Goal: Transaction & Acquisition: Purchase product/service

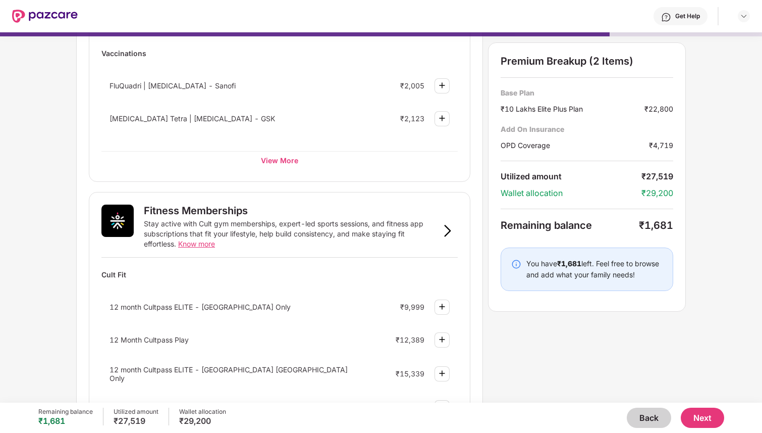
scroll to position [416, 0]
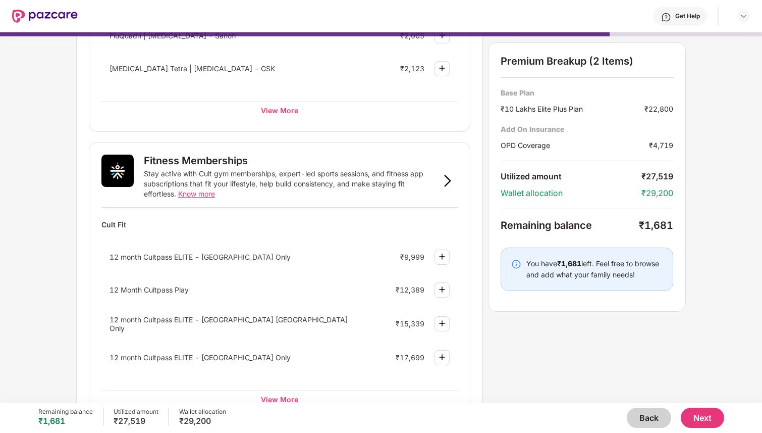
scroll to position [276, 0]
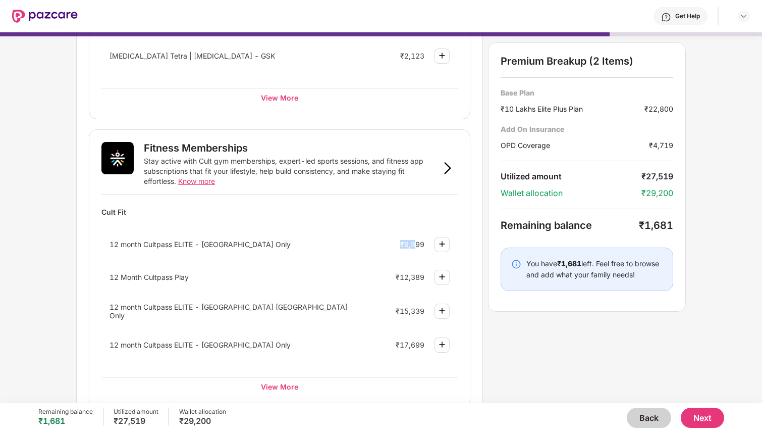
drag, startPoint x: 393, startPoint y: 246, endPoint x: 415, endPoint y: 246, distance: 22.2
click at [415, 246] on div "12 month Cultpass ELITE - [GEOGRAPHIC_DATA] Only ₹9,999" at bounding box center [279, 244] width 356 height 27
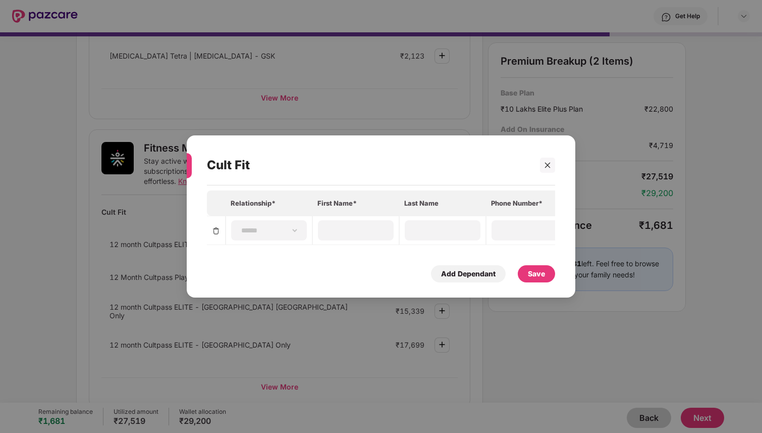
click at [100, 254] on div "**********" at bounding box center [381, 216] width 762 height 433
click at [548, 163] on icon "close" at bounding box center [547, 165] width 7 height 7
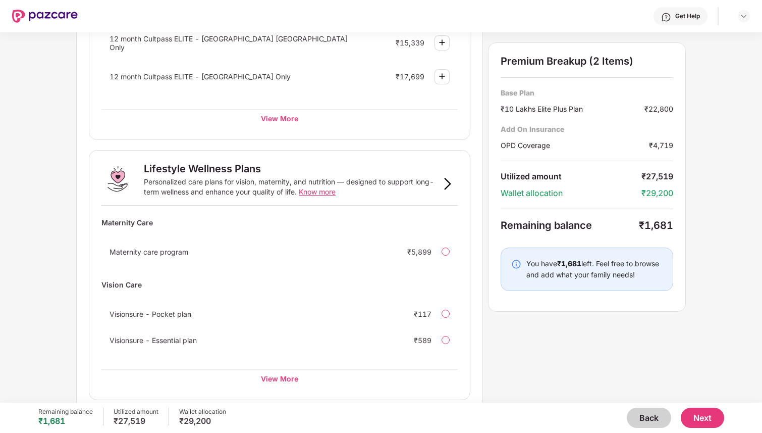
scroll to position [552, 0]
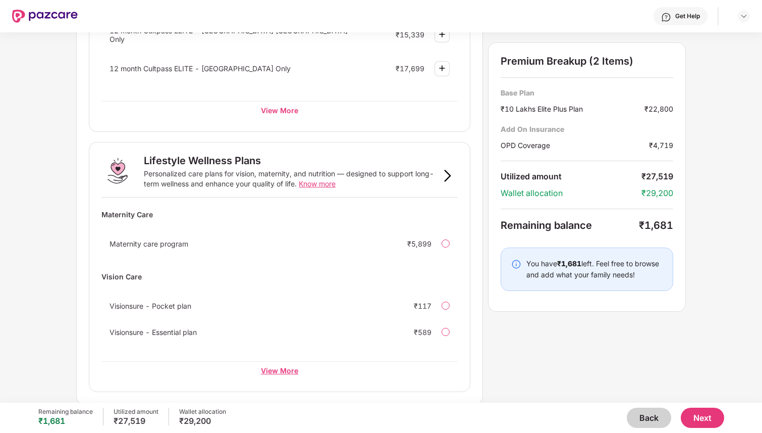
click at [272, 370] on div "View More" at bounding box center [279, 370] width 356 height 18
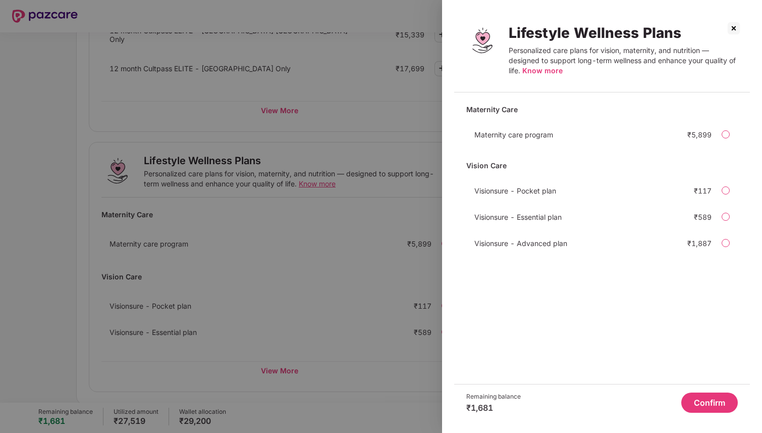
click at [732, 28] on img at bounding box center [734, 28] width 16 height 16
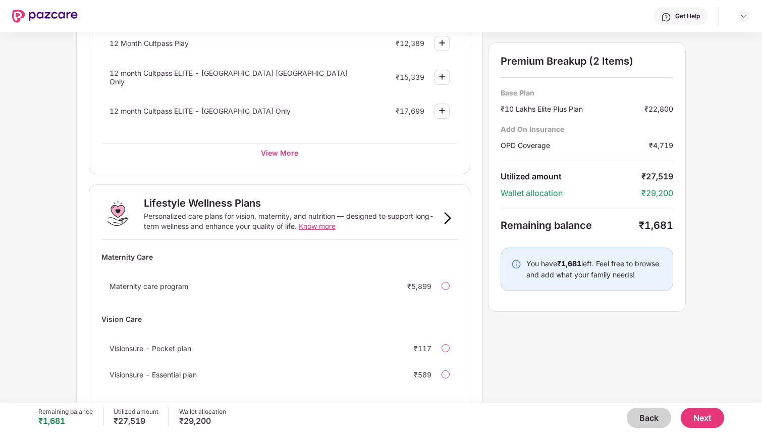
scroll to position [503, 0]
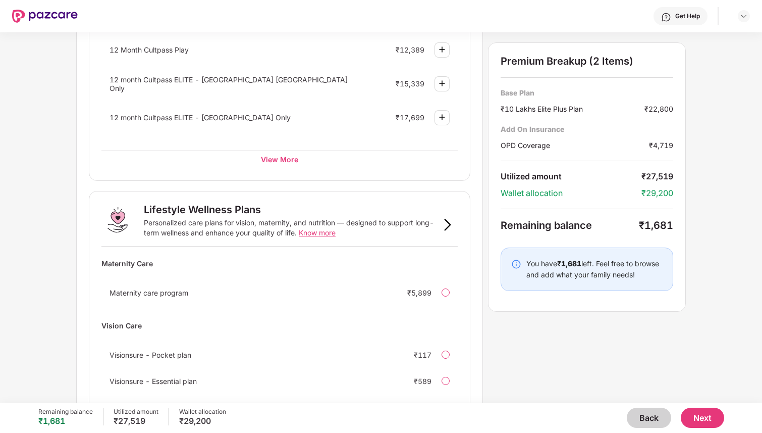
click at [701, 415] on button "Next" at bounding box center [702, 417] width 43 height 20
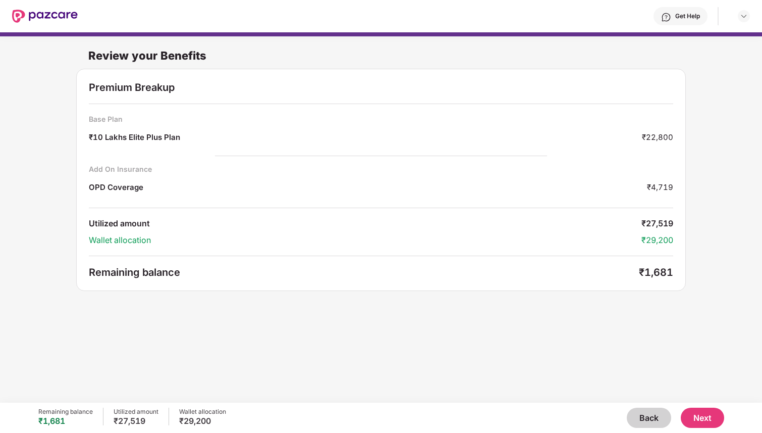
click at [705, 416] on button "Next" at bounding box center [702, 417] width 43 height 20
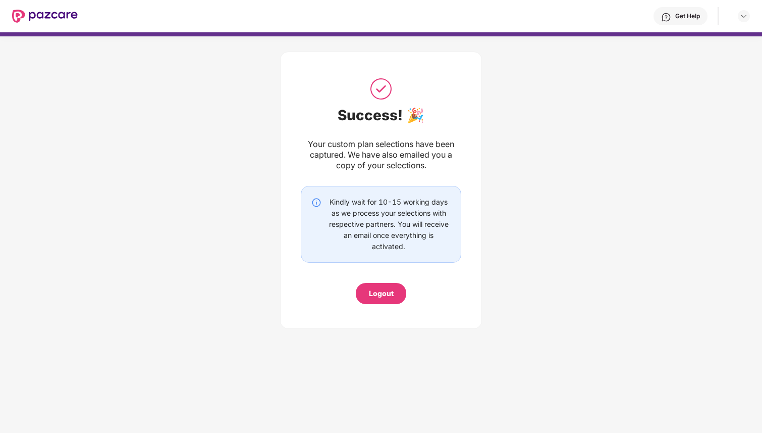
click at [372, 221] on div "Kindly wait for 10-15 working days as we process your selections with respectiv…" at bounding box center [389, 224] width 124 height 56
drag, startPoint x: 372, startPoint y: 221, endPoint x: 399, endPoint y: 249, distance: 38.6
click at [398, 249] on div "Kindly wait for 10-15 working days as we process your selections with respectiv…" at bounding box center [389, 224] width 124 height 56
click at [457, 197] on div "Kindly wait for 10-15 working days as we process your selections with respectiv…" at bounding box center [381, 224] width 160 height 77
drag, startPoint x: 353, startPoint y: 154, endPoint x: 427, endPoint y: 172, distance: 75.9
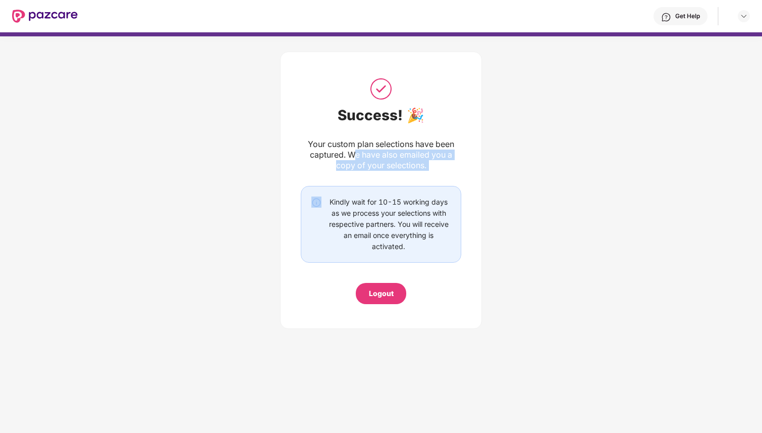
click at [427, 172] on div "Success! 🎉 Your custom plan selections have been captured. We have also emailed…" at bounding box center [381, 190] width 160 height 228
